Goal: Navigation & Orientation: Find specific page/section

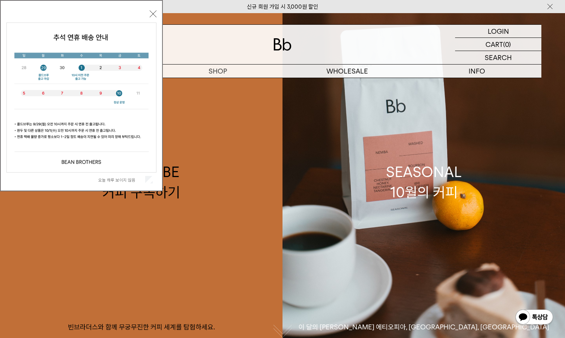
click at [148, 174] on div "오늘 하루 보이지 않음" at bounding box center [81, 180] width 150 height 14
click at [147, 175] on div "오늘 하루 보이지 않음" at bounding box center [81, 180] width 150 height 14
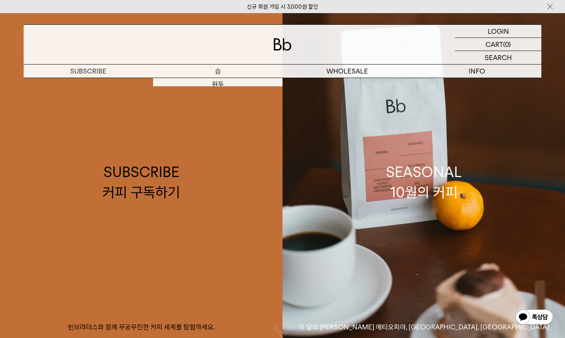
click at [203, 73] on p "숍" at bounding box center [217, 71] width 129 height 13
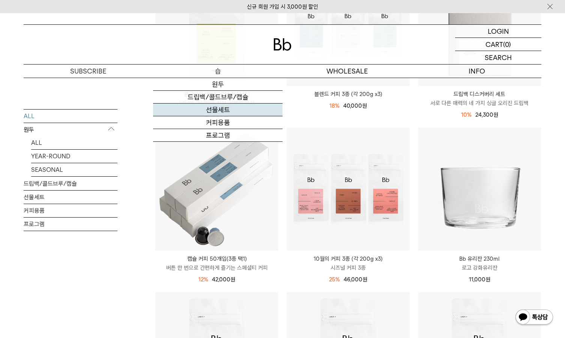
scroll to position [338, 0]
